Goal: Book appointment/travel/reservation

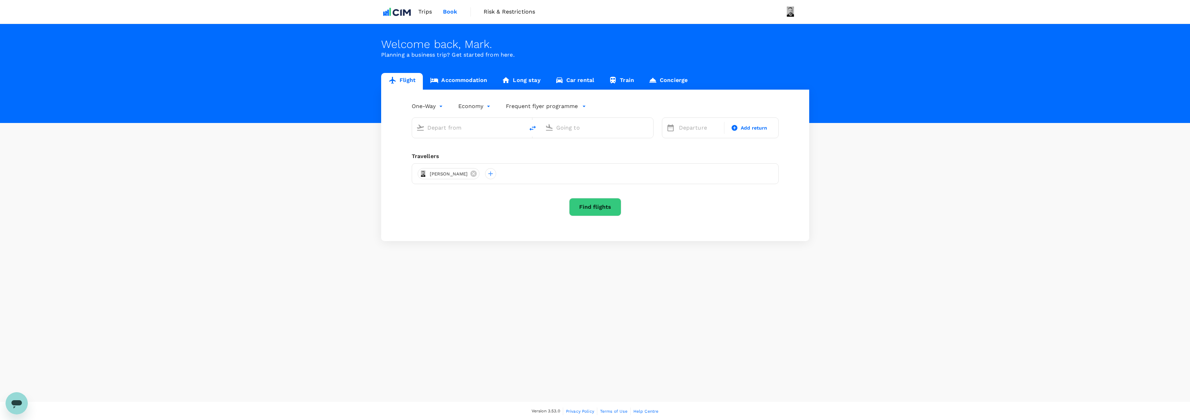
type input "roundtrip"
type input "premium-economy"
type input "[GEOGRAPHIC_DATA], [GEOGRAPHIC_DATA] (any)"
type input "London Heathrow (LHR)"
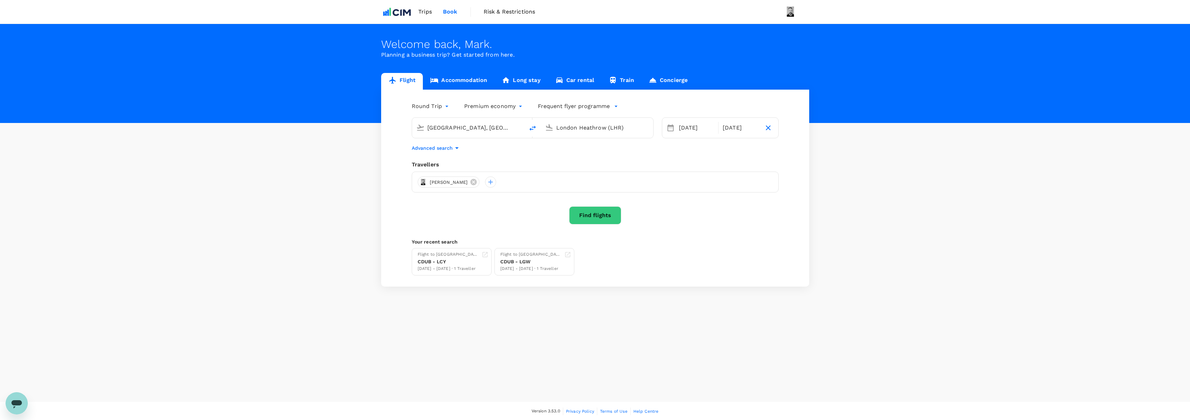
click at [456, 78] on link "Accommodation" at bounding box center [459, 81] width 72 height 17
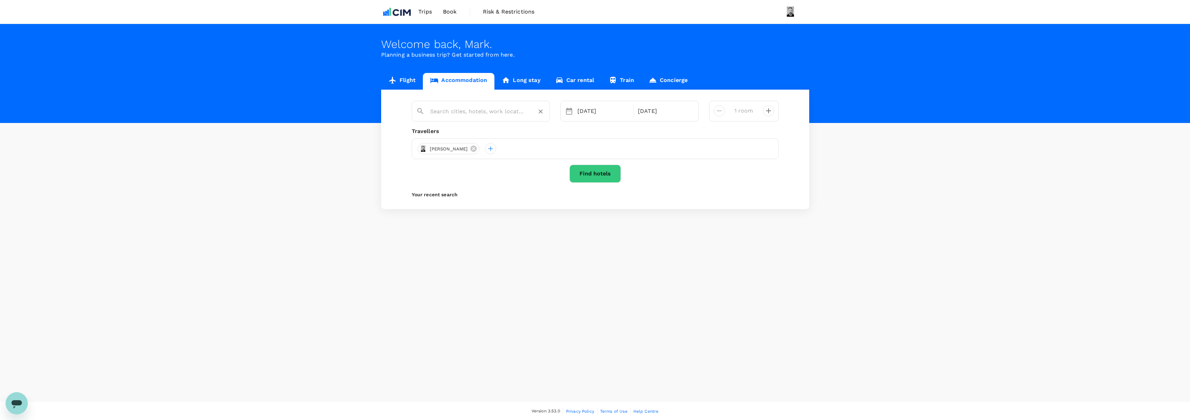
click at [505, 109] on input "text" at bounding box center [478, 111] width 96 height 11
click at [494, 110] on input "text" at bounding box center [478, 111] width 96 height 11
click at [443, 115] on input "text" at bounding box center [478, 111] width 96 height 11
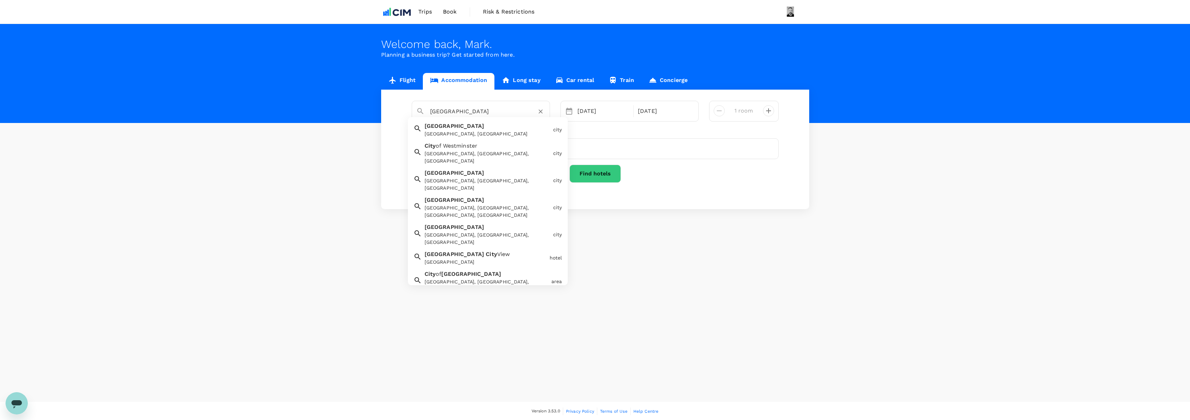
click at [440, 129] on span "[GEOGRAPHIC_DATA]" at bounding box center [455, 126] width 60 height 7
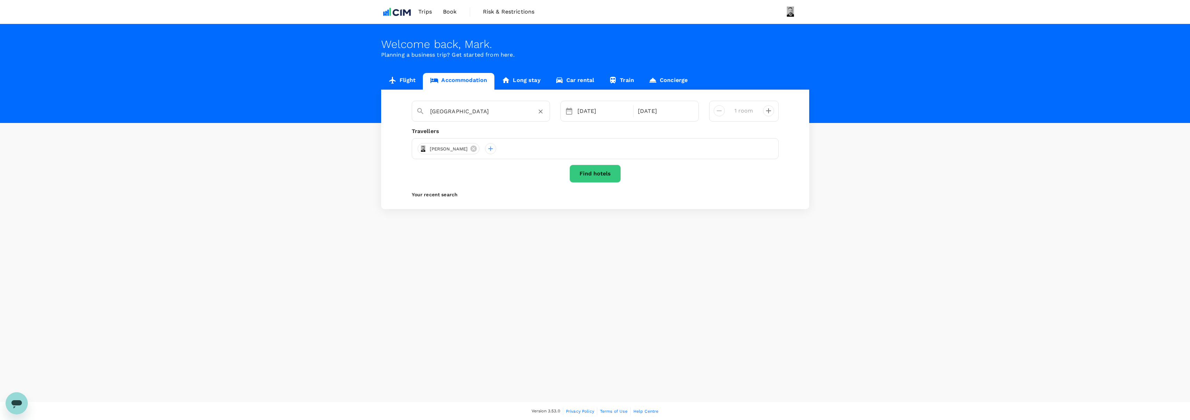
type input "[GEOGRAPHIC_DATA]"
click at [598, 177] on button "Find hotels" at bounding box center [595, 174] width 51 height 18
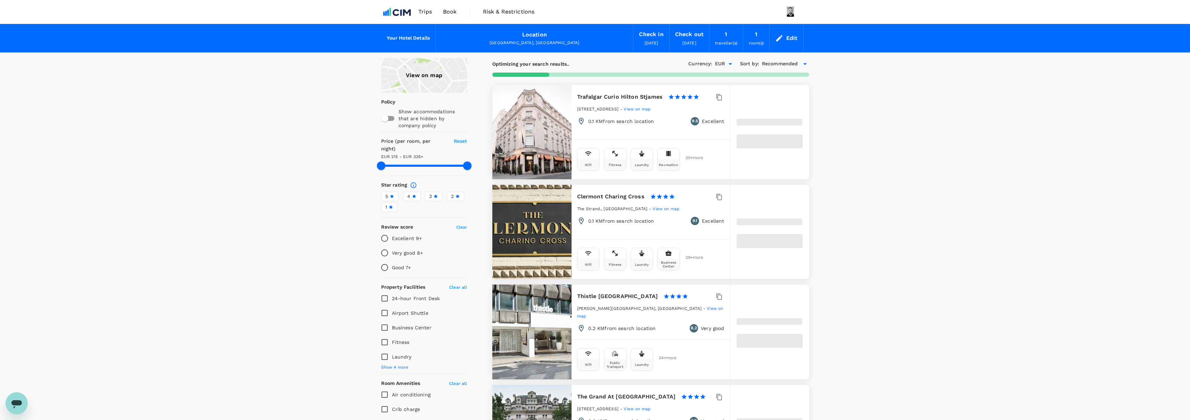
type input "335.13"
type input "23.13"
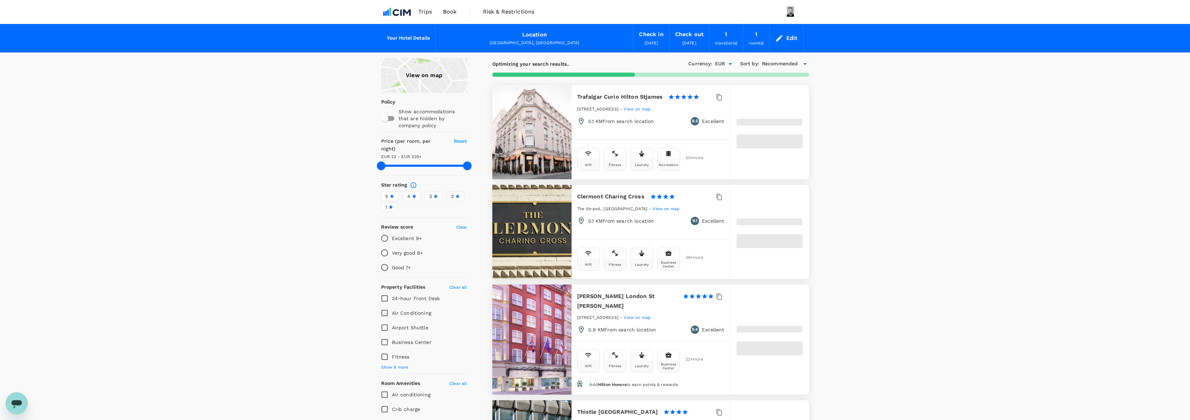
type input "335.33"
type input "14.33"
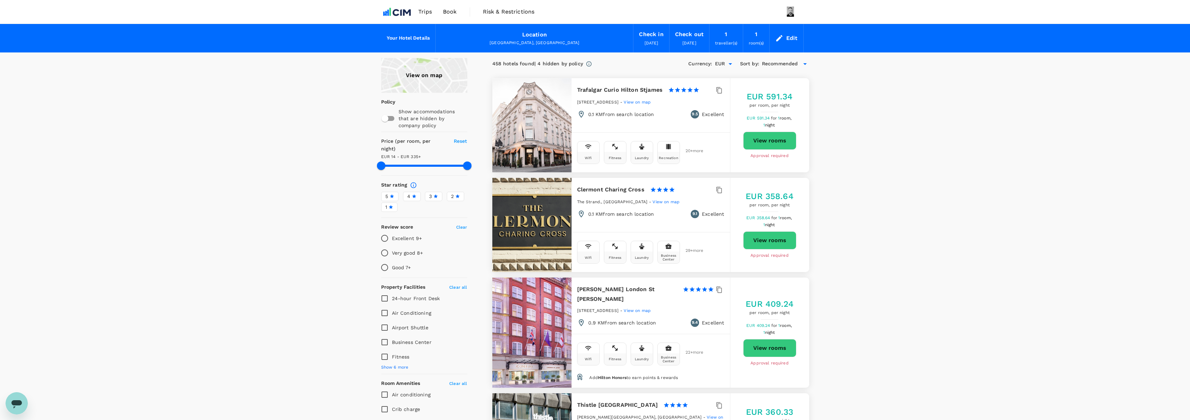
click at [426, 73] on div "View on map" at bounding box center [424, 75] width 86 height 35
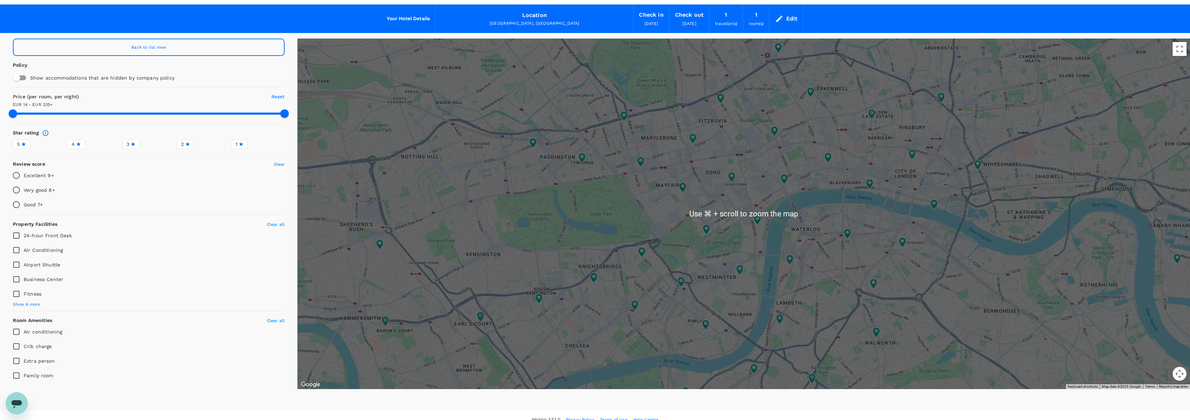
scroll to position [18, 0]
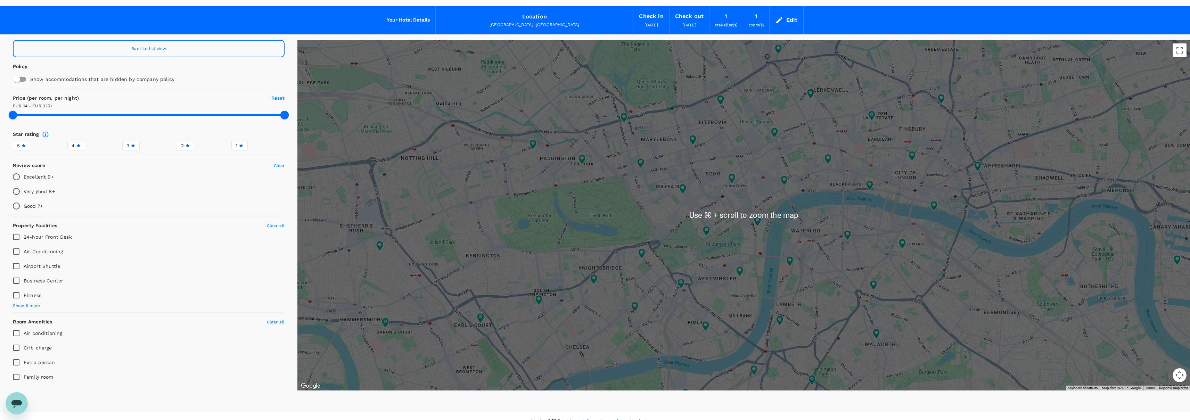
click at [827, 180] on div at bounding box center [743, 215] width 893 height 351
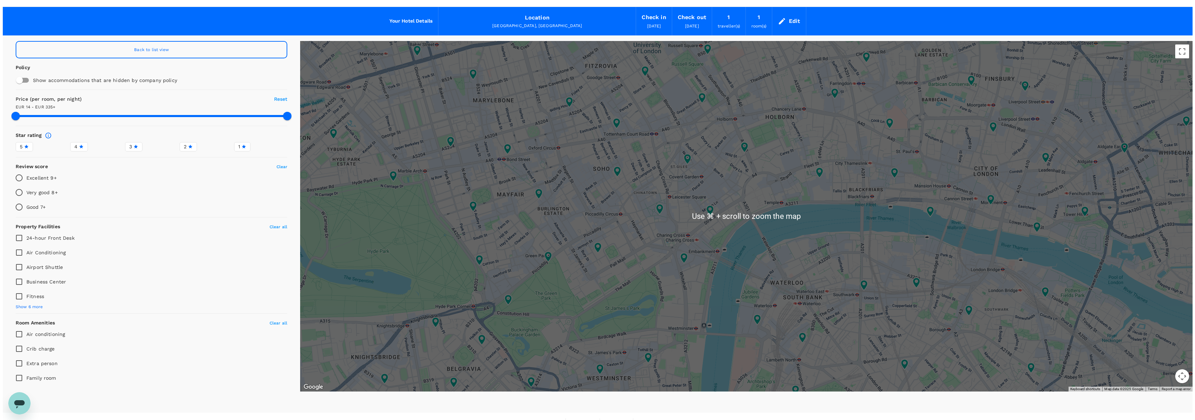
scroll to position [16, 0]
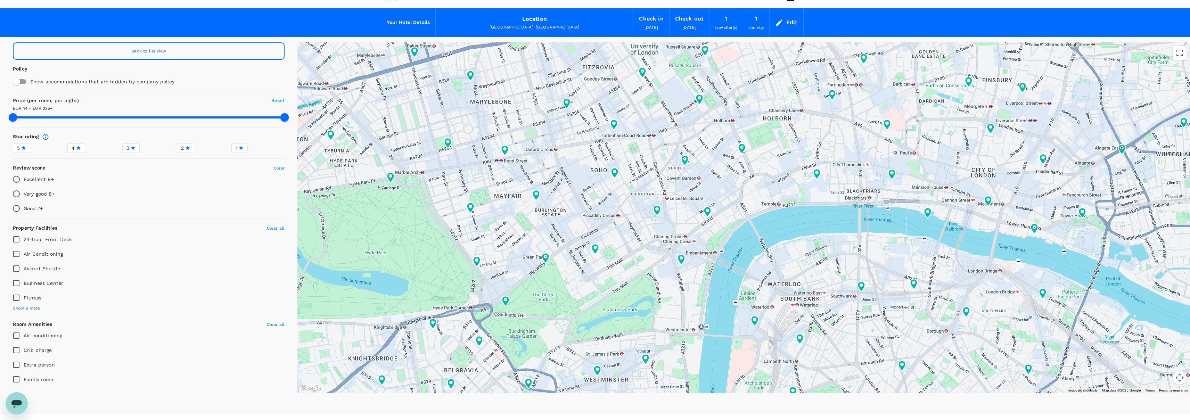
click at [834, 186] on div at bounding box center [743, 217] width 893 height 351
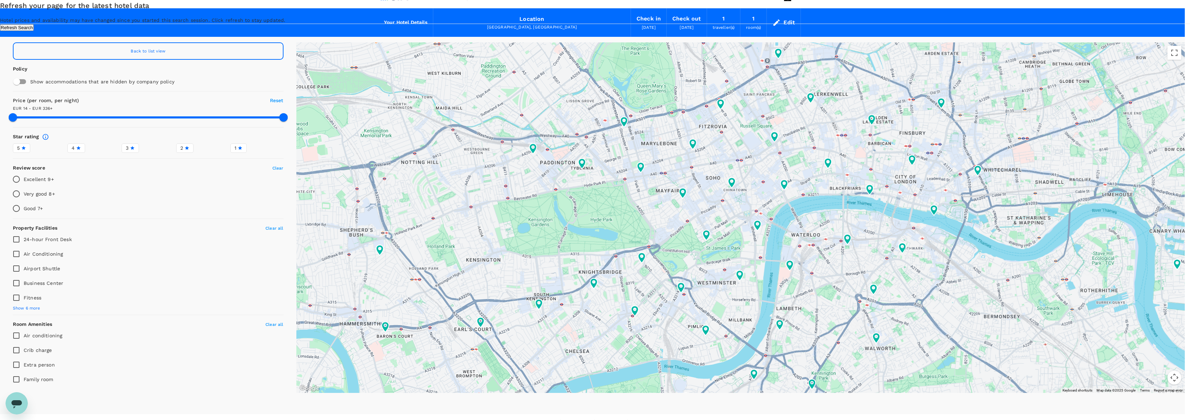
type input "335.33"
